Goal: Task Accomplishment & Management: Manage account settings

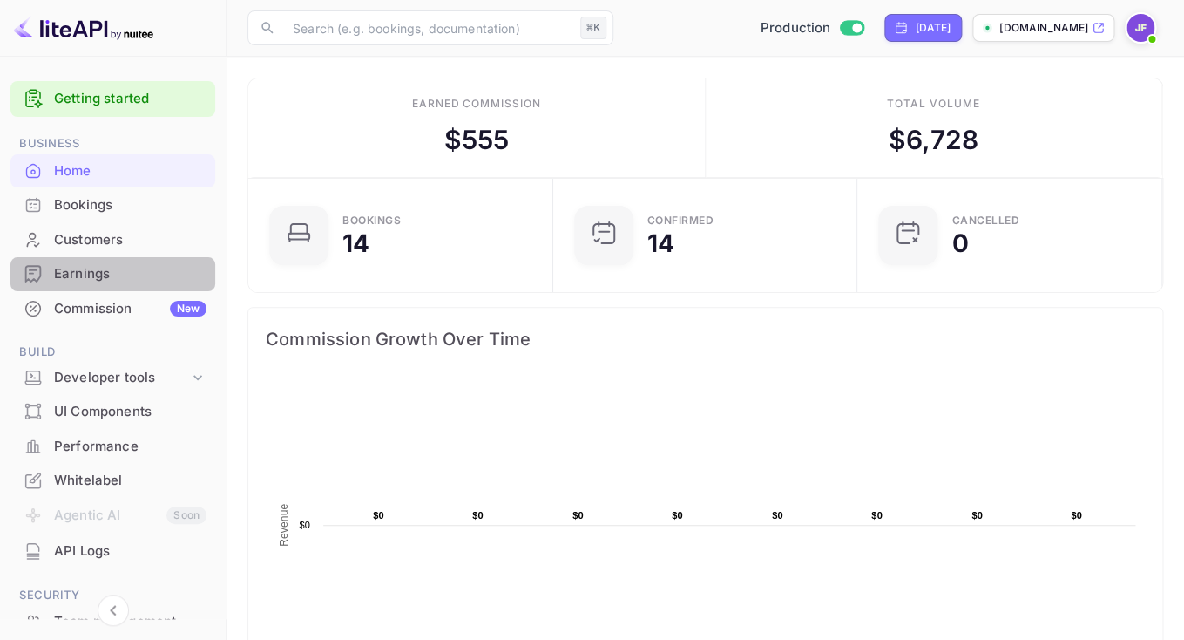
click at [106, 272] on div "Earnings" at bounding box center [130, 274] width 153 height 20
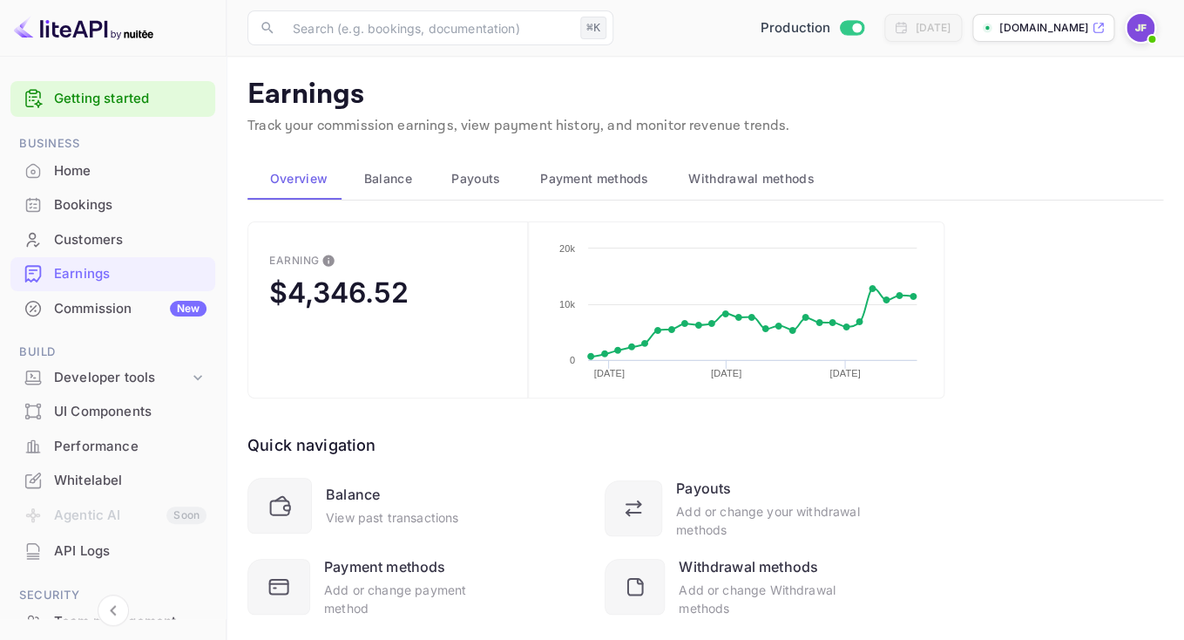
click at [79, 170] on div "Home" at bounding box center [130, 171] width 153 height 20
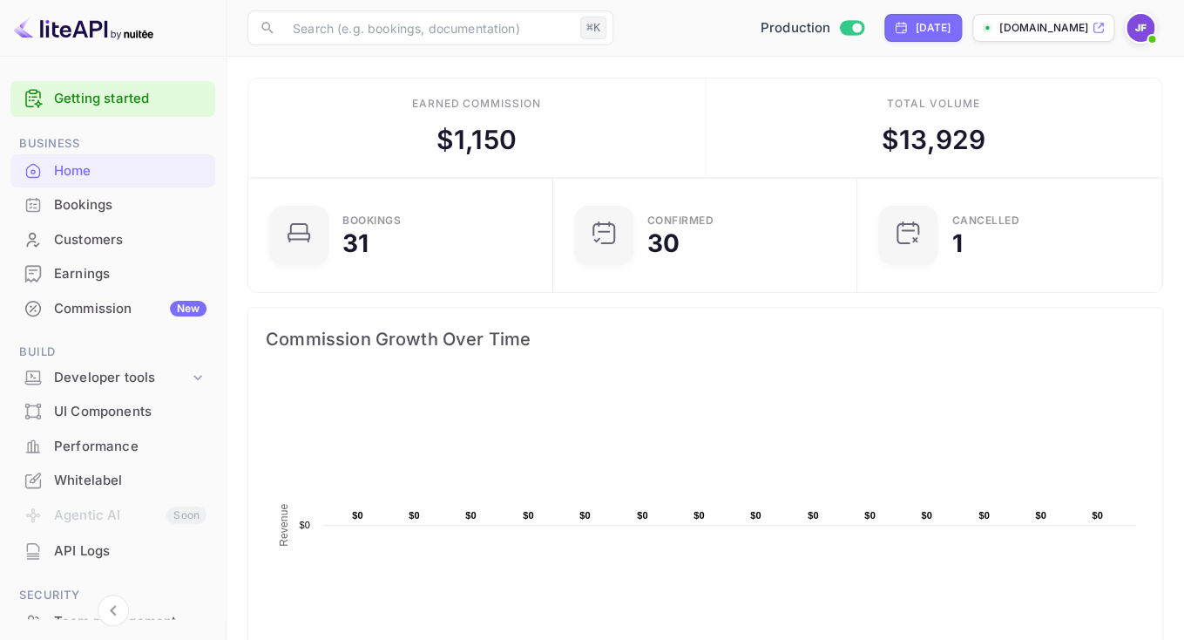
click at [107, 269] on div "Earnings" at bounding box center [130, 274] width 153 height 20
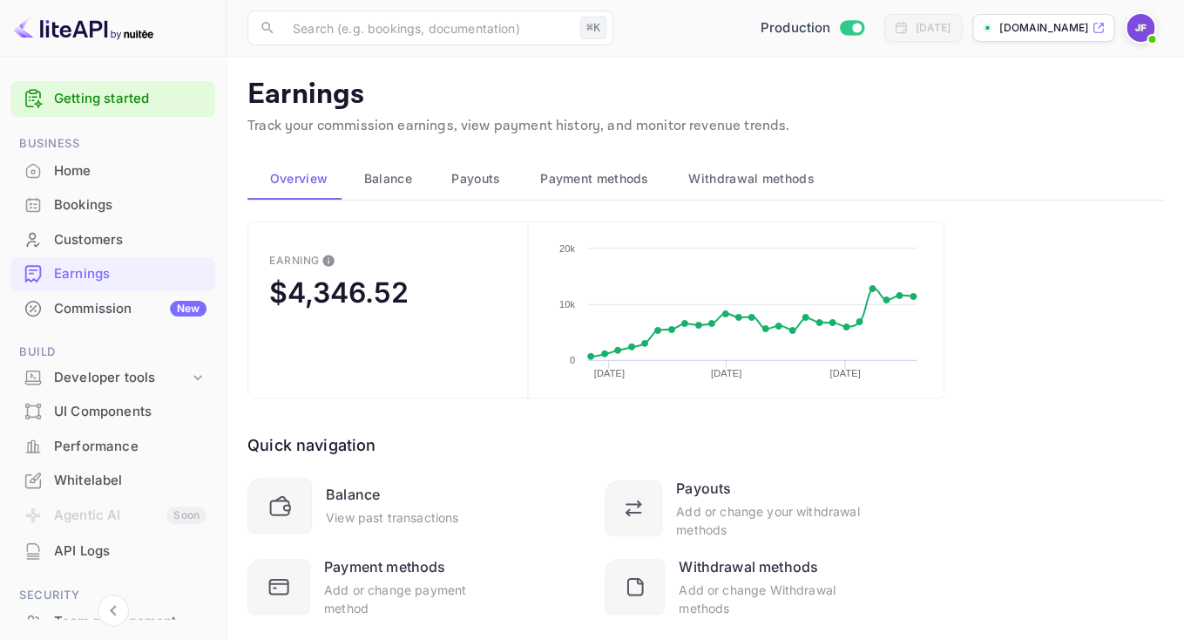
click at [476, 175] on span "Payouts" at bounding box center [475, 178] width 49 height 21
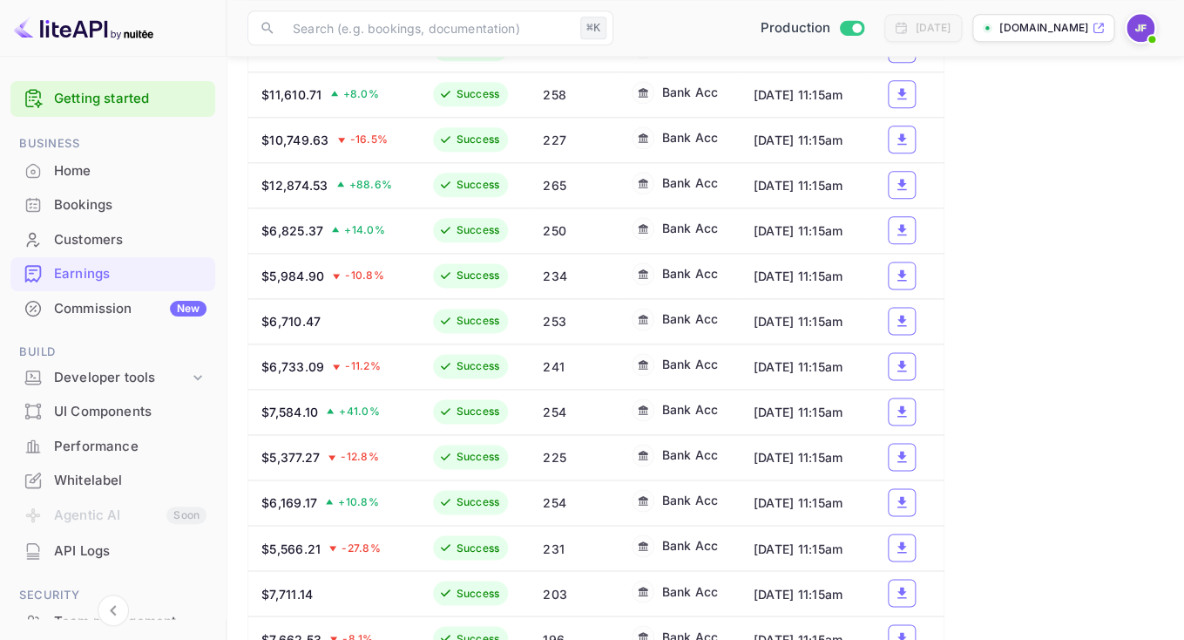
scroll to position [635, 0]
click at [908, 372] on icon "a dense table" at bounding box center [902, 364] width 16 height 16
click at [899, 327] on icon "a dense table" at bounding box center [902, 319] width 16 height 16
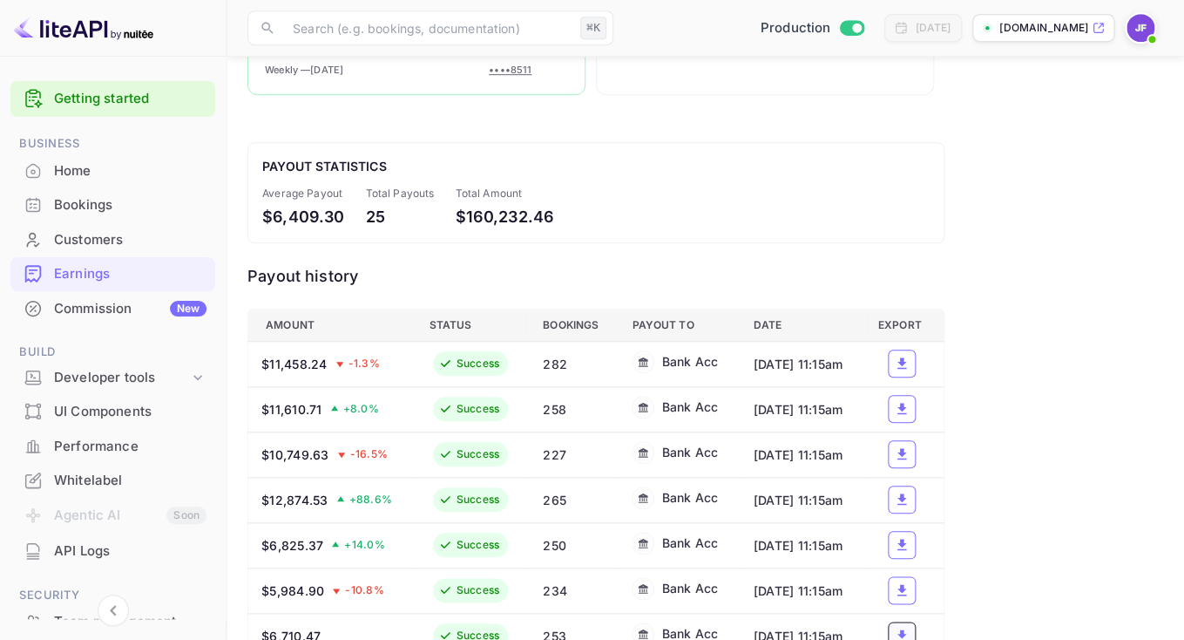
scroll to position [416, 0]
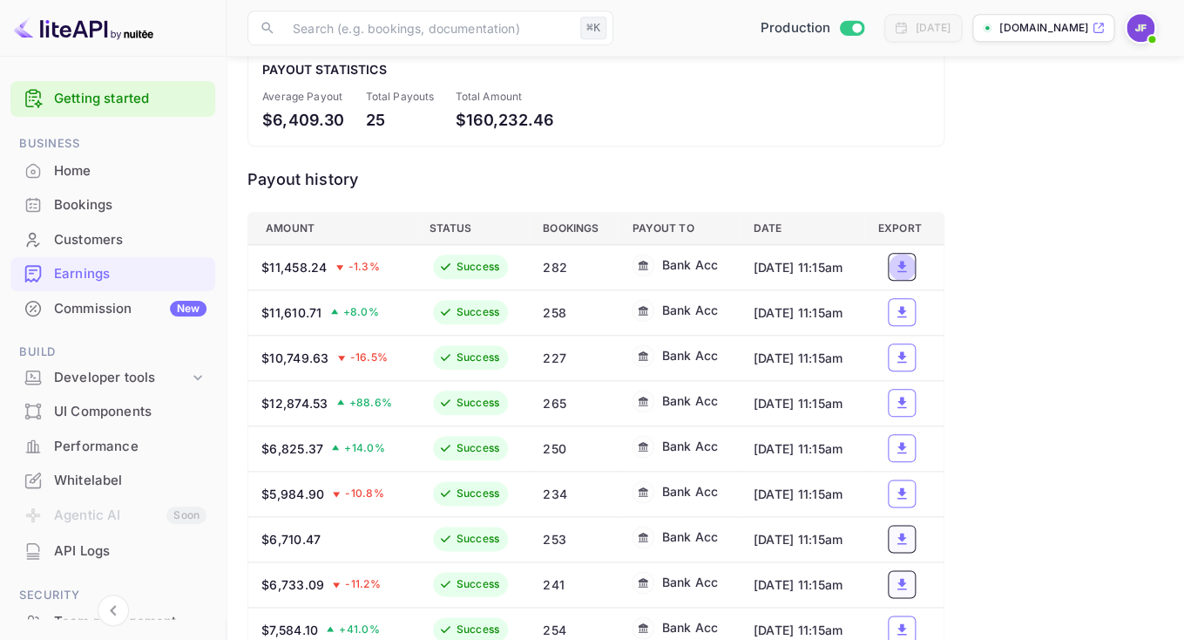
click at [910, 269] on icon "a dense table" at bounding box center [902, 267] width 16 height 16
click at [904, 270] on icon "a dense table" at bounding box center [902, 267] width 16 height 16
click at [118, 303] on div "Commission New" at bounding box center [130, 309] width 153 height 20
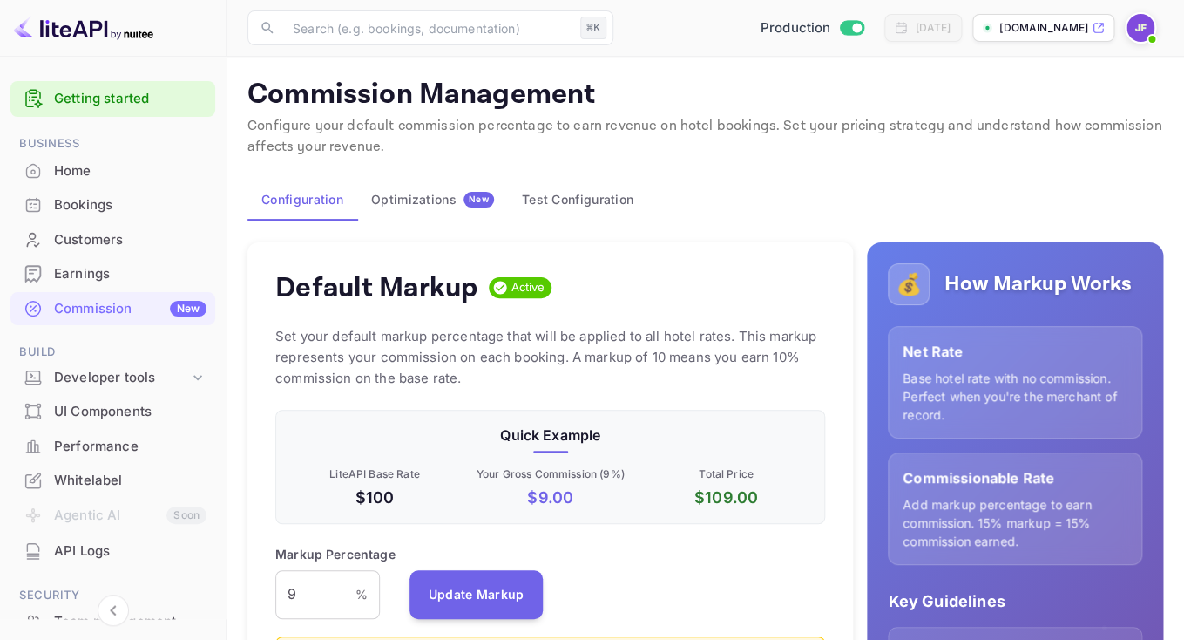
scroll to position [310, 550]
click at [116, 267] on div "Earnings" at bounding box center [130, 274] width 153 height 20
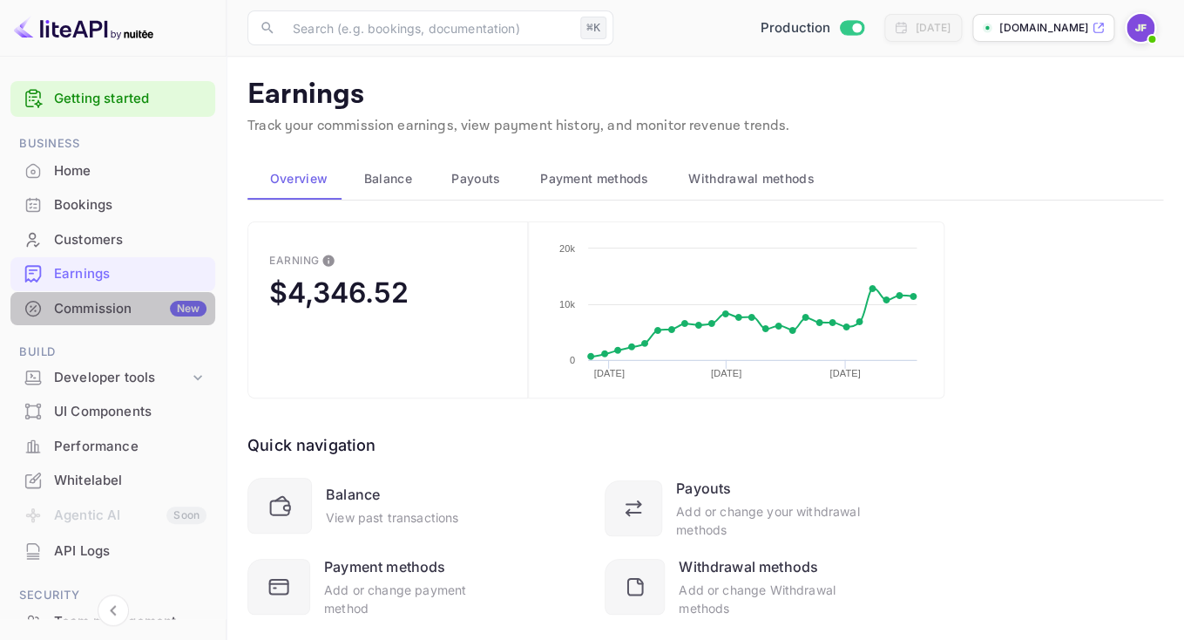
click at [102, 306] on div "Commission New" at bounding box center [130, 309] width 153 height 20
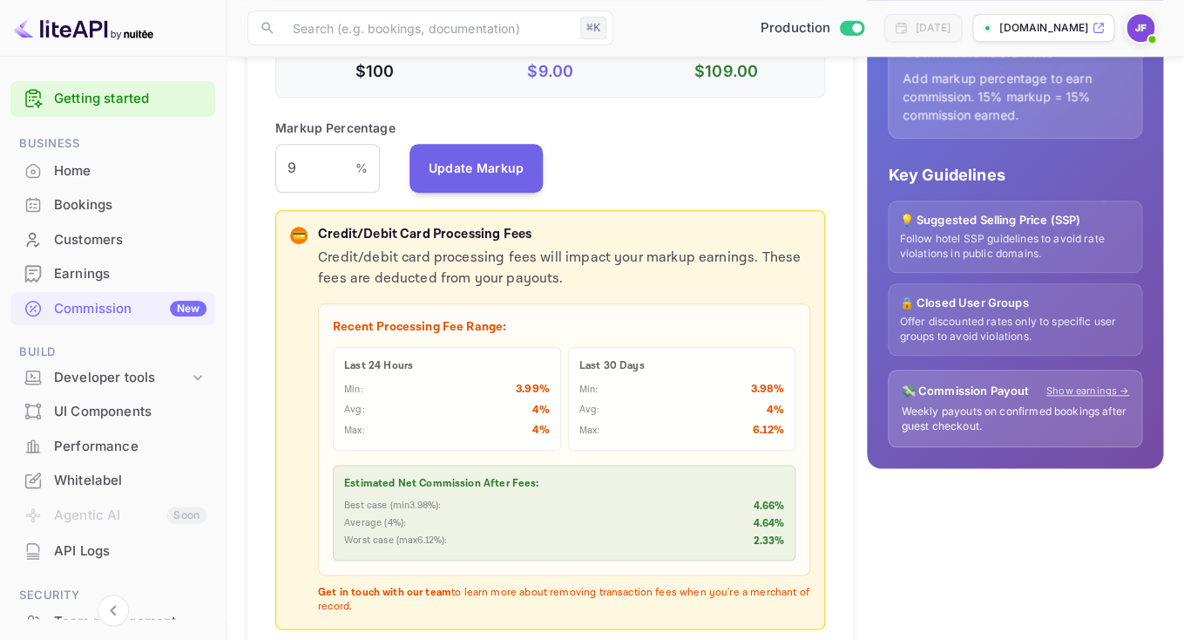
scroll to position [429, 0]
